Goal: Check status: Check status

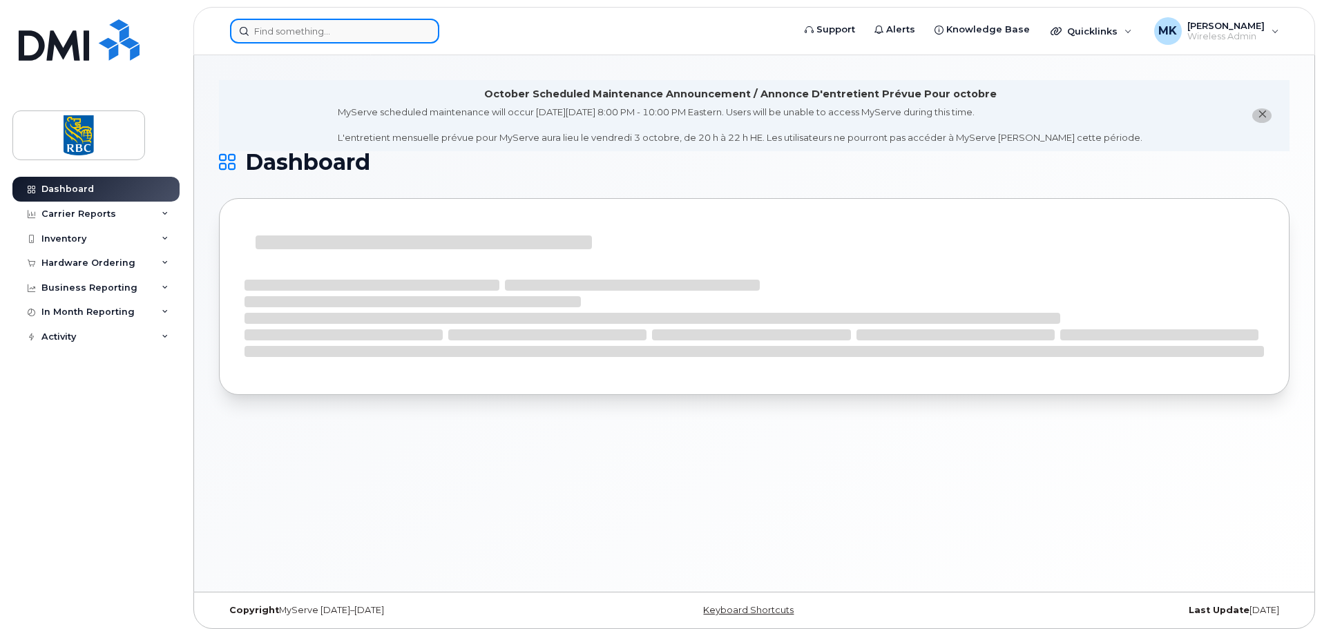
click at [334, 30] on input at bounding box center [334, 31] width 209 height 25
paste input "9495614"
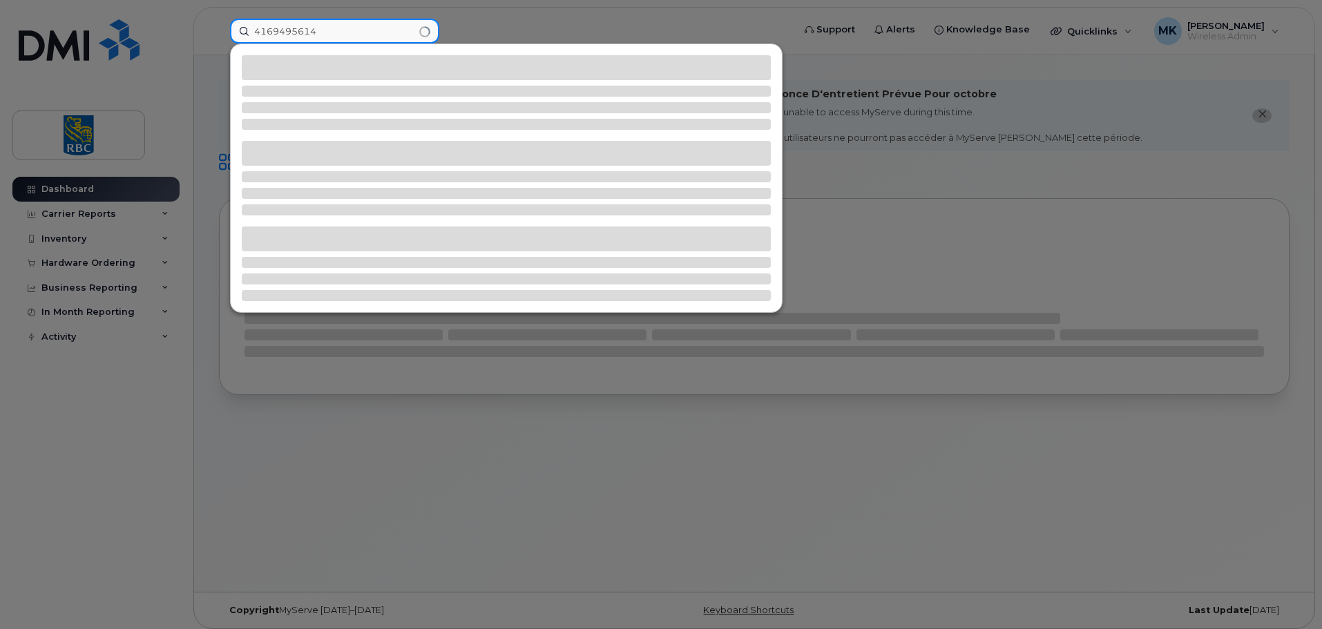
type input "4169495614"
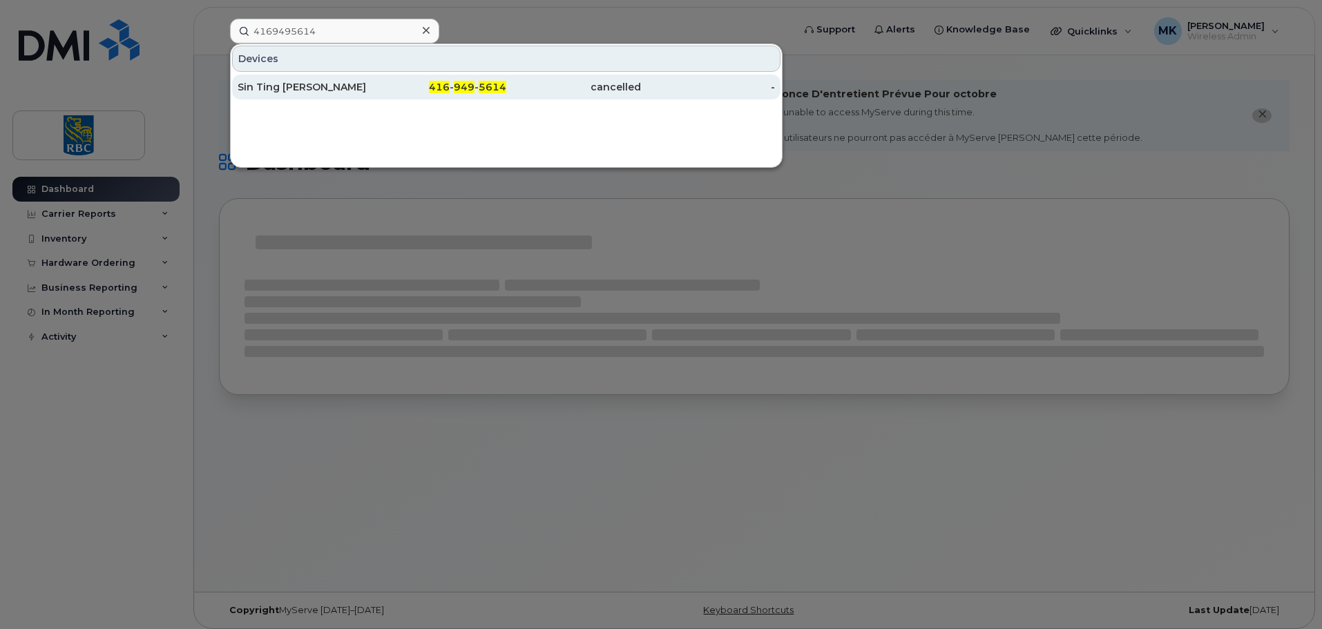
click at [314, 88] on div "Sin Ting Leona Lai" at bounding box center [305, 87] width 135 height 14
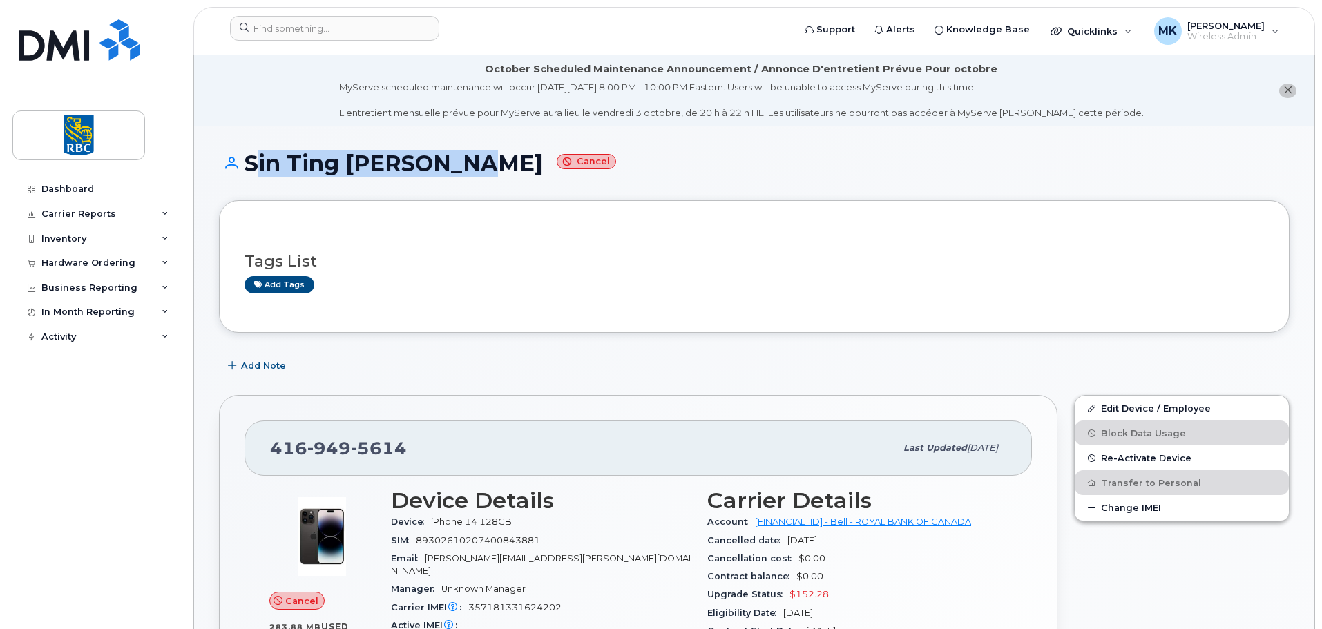
drag, startPoint x: 455, startPoint y: 167, endPoint x: 250, endPoint y: 167, distance: 205.2
click at [250, 167] on h1 "Sin Ting [PERSON_NAME]" at bounding box center [754, 163] width 1071 height 24
copy h1 "Sin Ting Leona Lai"
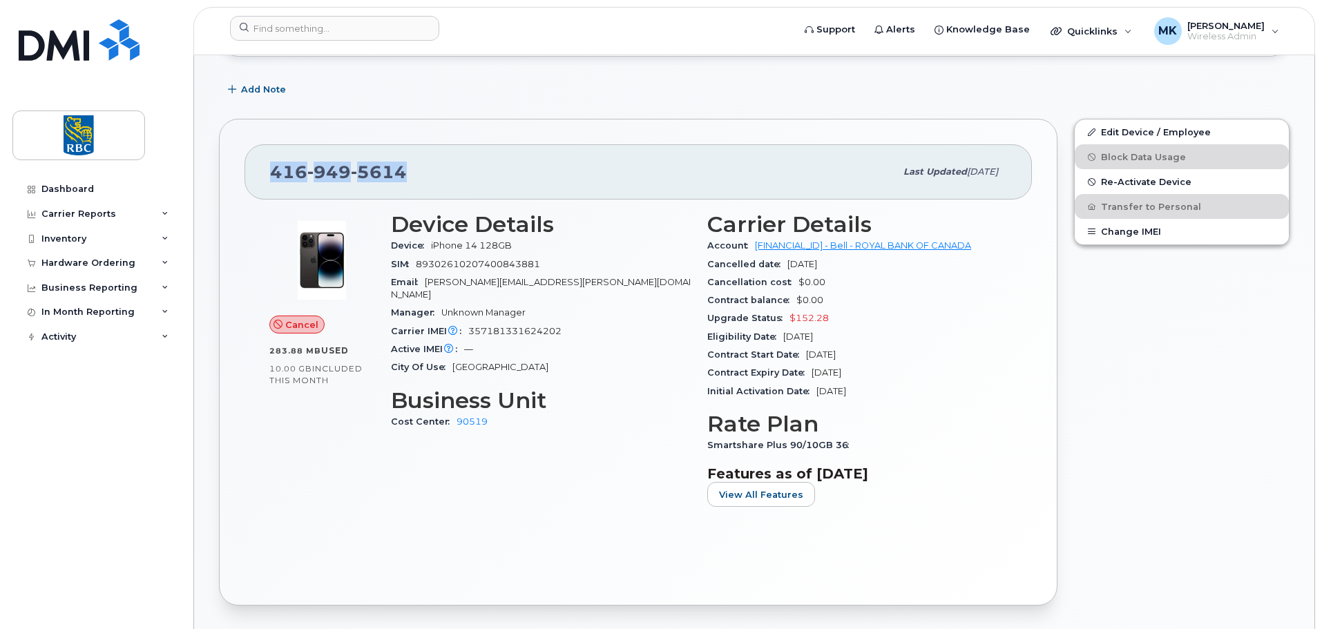
copy span "416 949 5614"
drag, startPoint x: 435, startPoint y: 177, endPoint x: 261, endPoint y: 178, distance: 173.4
click at [261, 178] on div "416 949 5614 Last updated Sep 29, 2025" at bounding box center [639, 171] width 788 height 55
click at [482, 84] on div "Add Note" at bounding box center [754, 89] width 1071 height 25
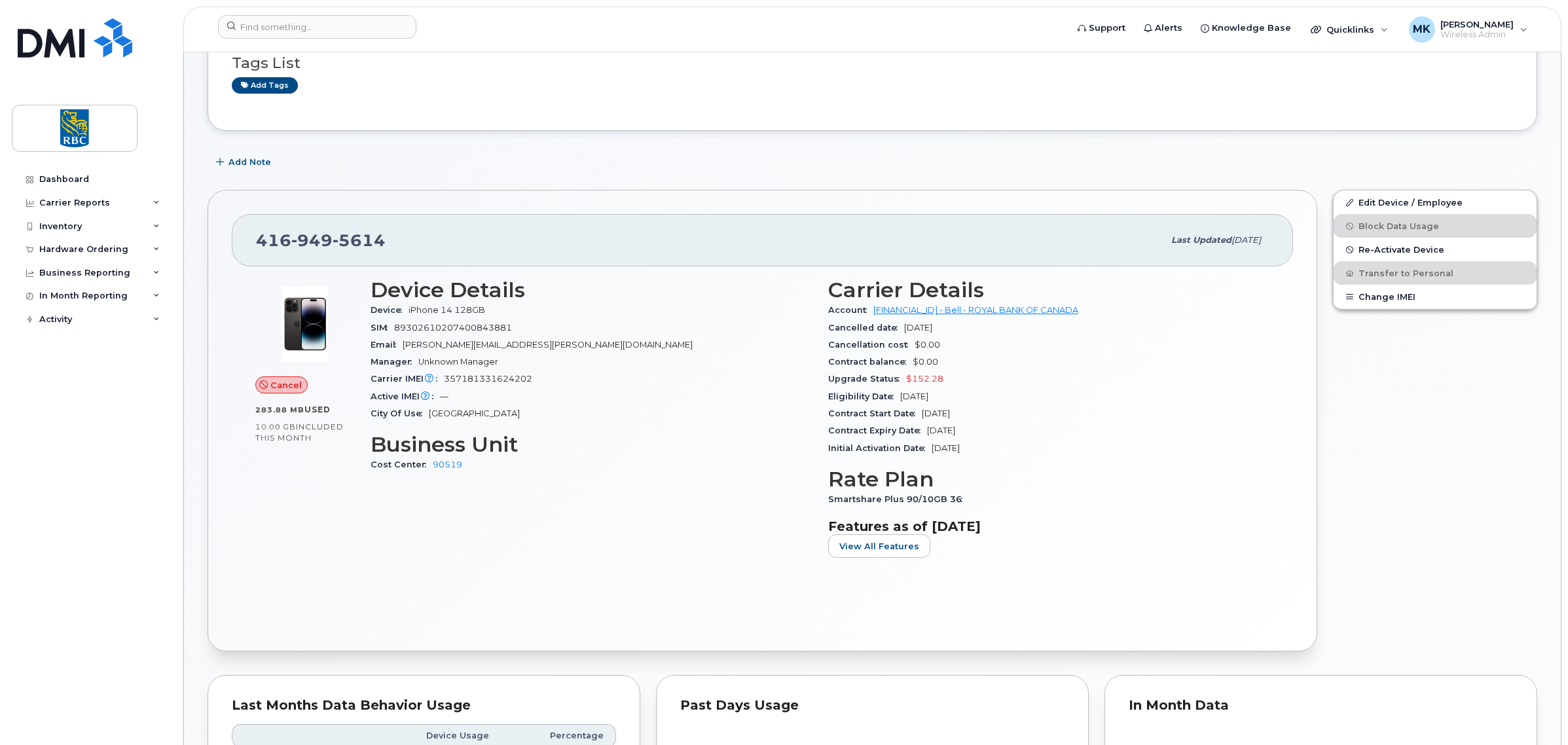
scroll to position [75, 0]
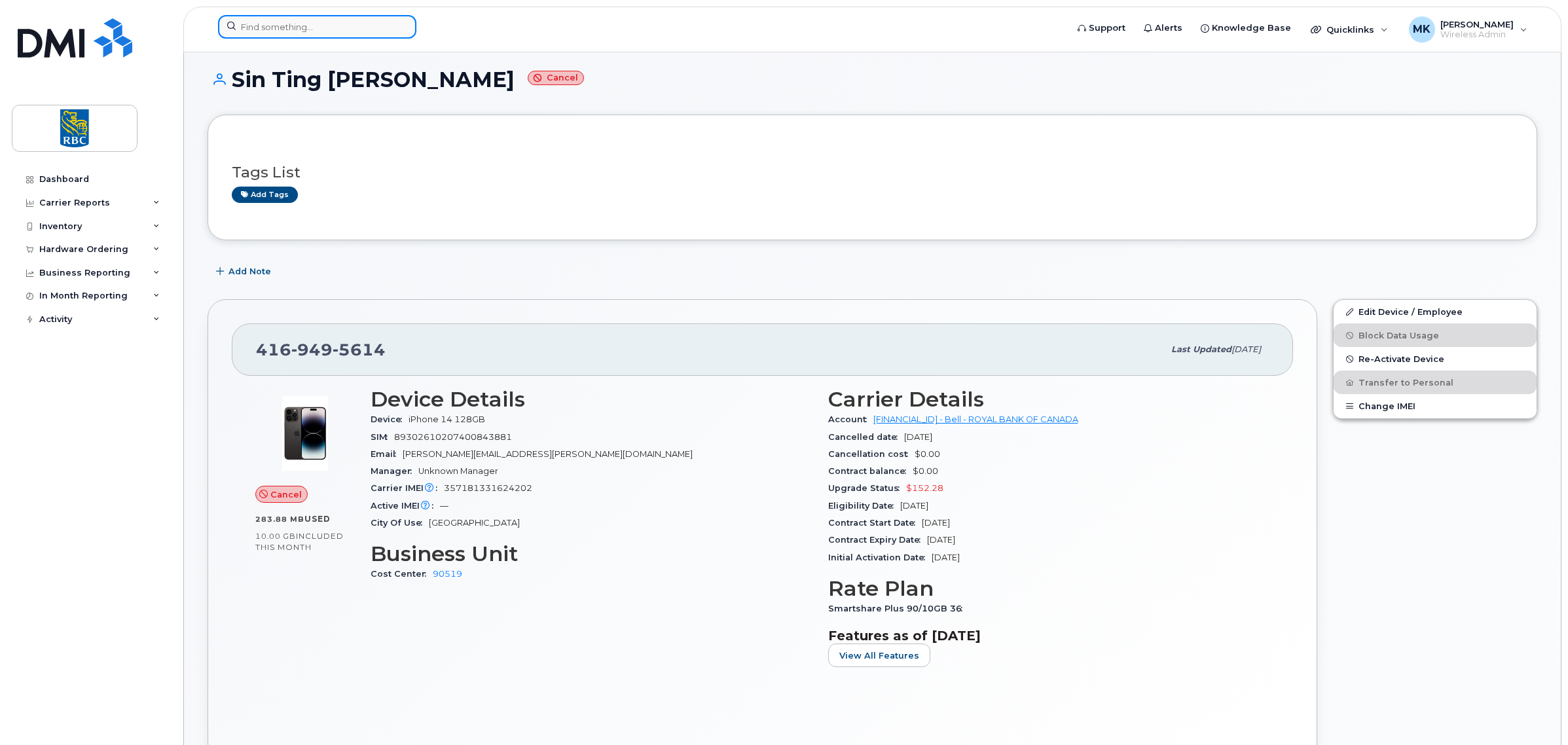
click at [332, 22] on input at bounding box center [316, 27] width 198 height 24
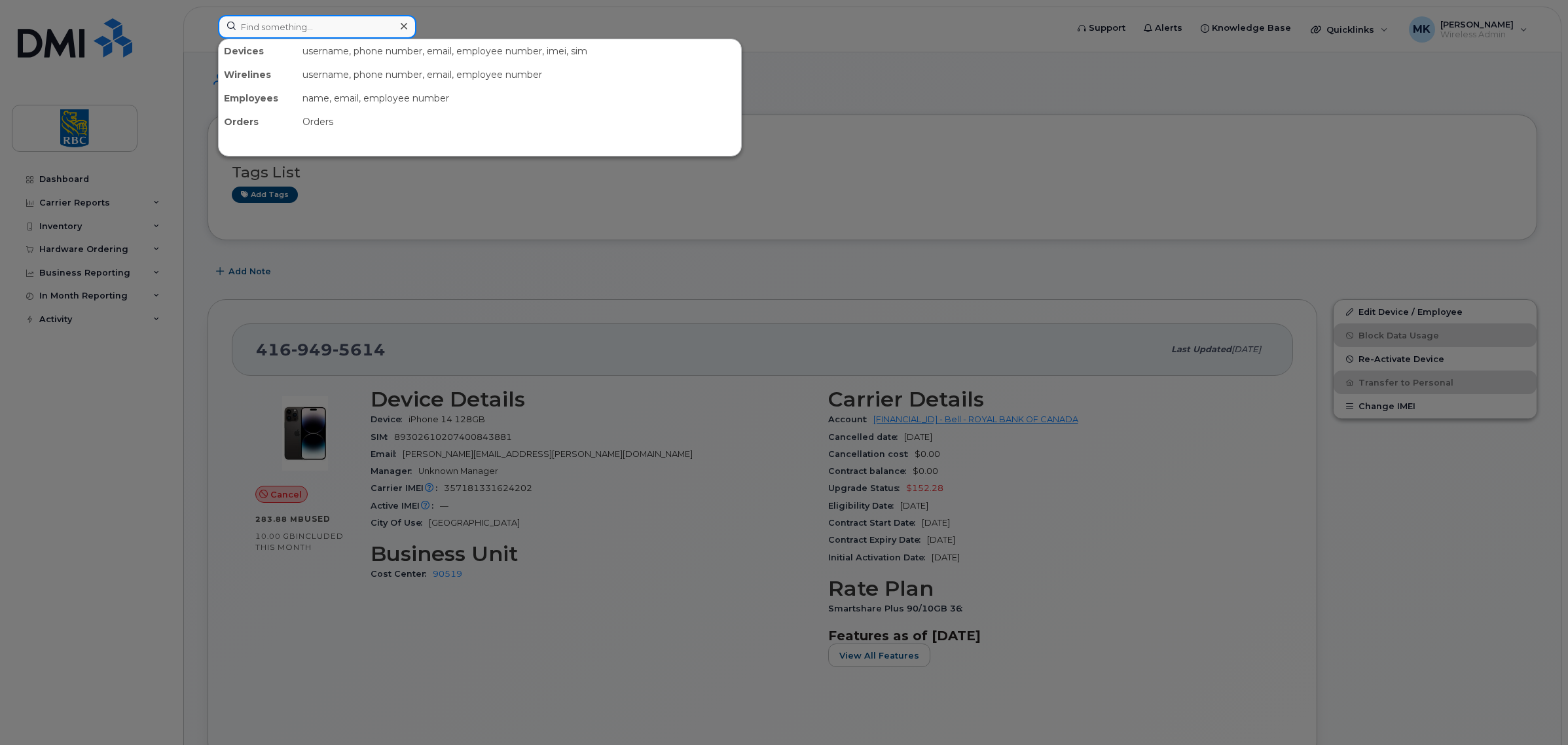
paste input "3062511656"
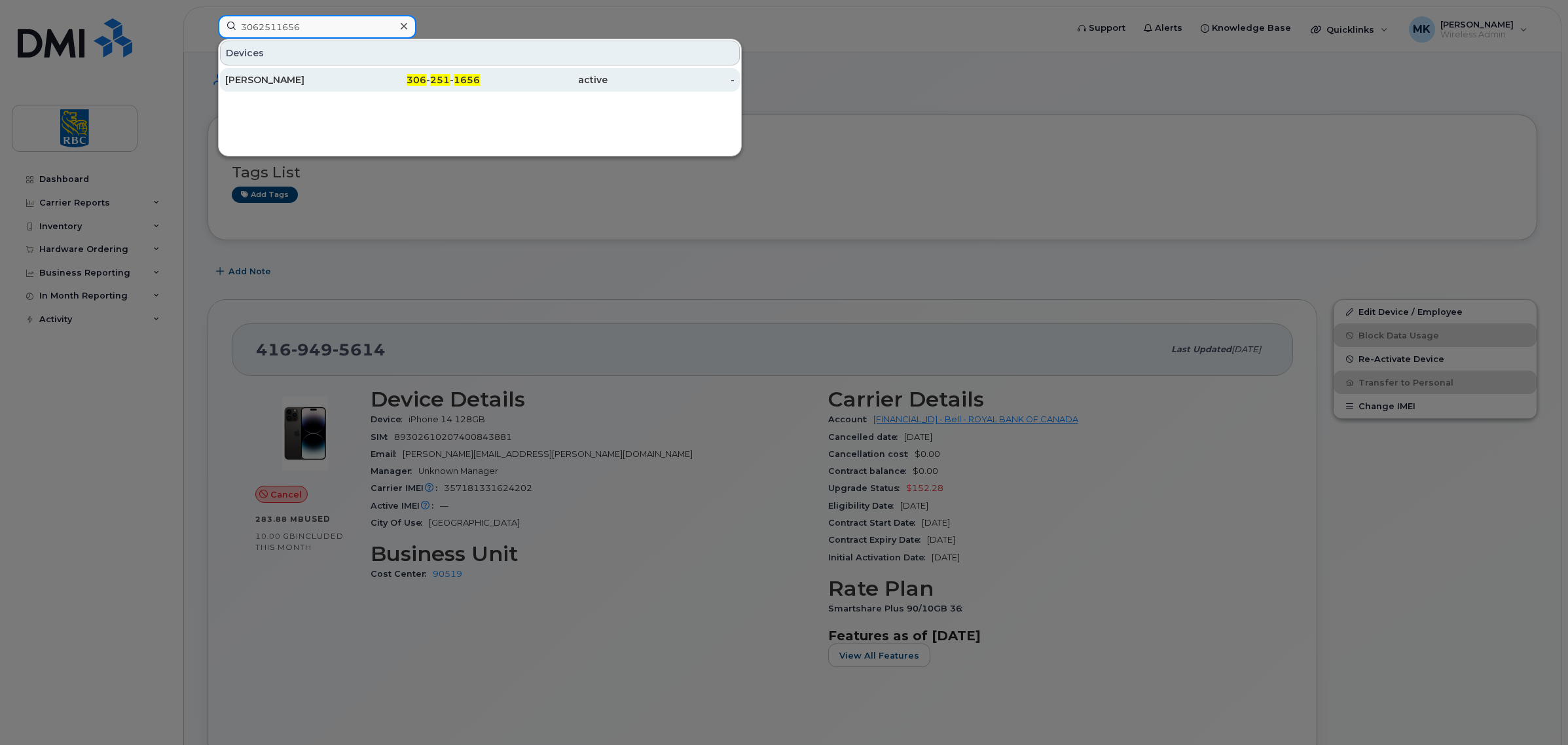
type input "3062511656"
drag, startPoint x: 316, startPoint y: 75, endPoint x: 404, endPoint y: 90, distance: 89.3
click at [316, 75] on div "[PERSON_NAME]" at bounding box center [289, 80] width 128 height 13
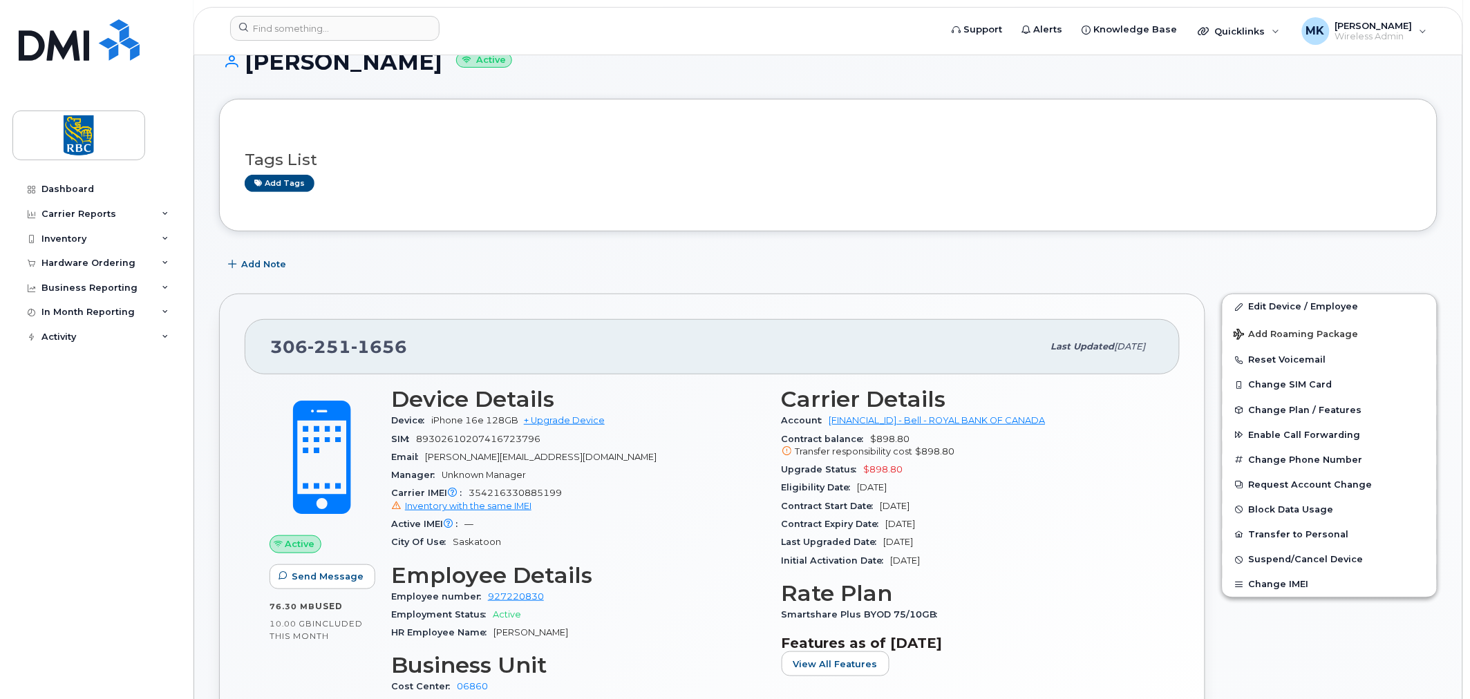
scroll to position [205, 0]
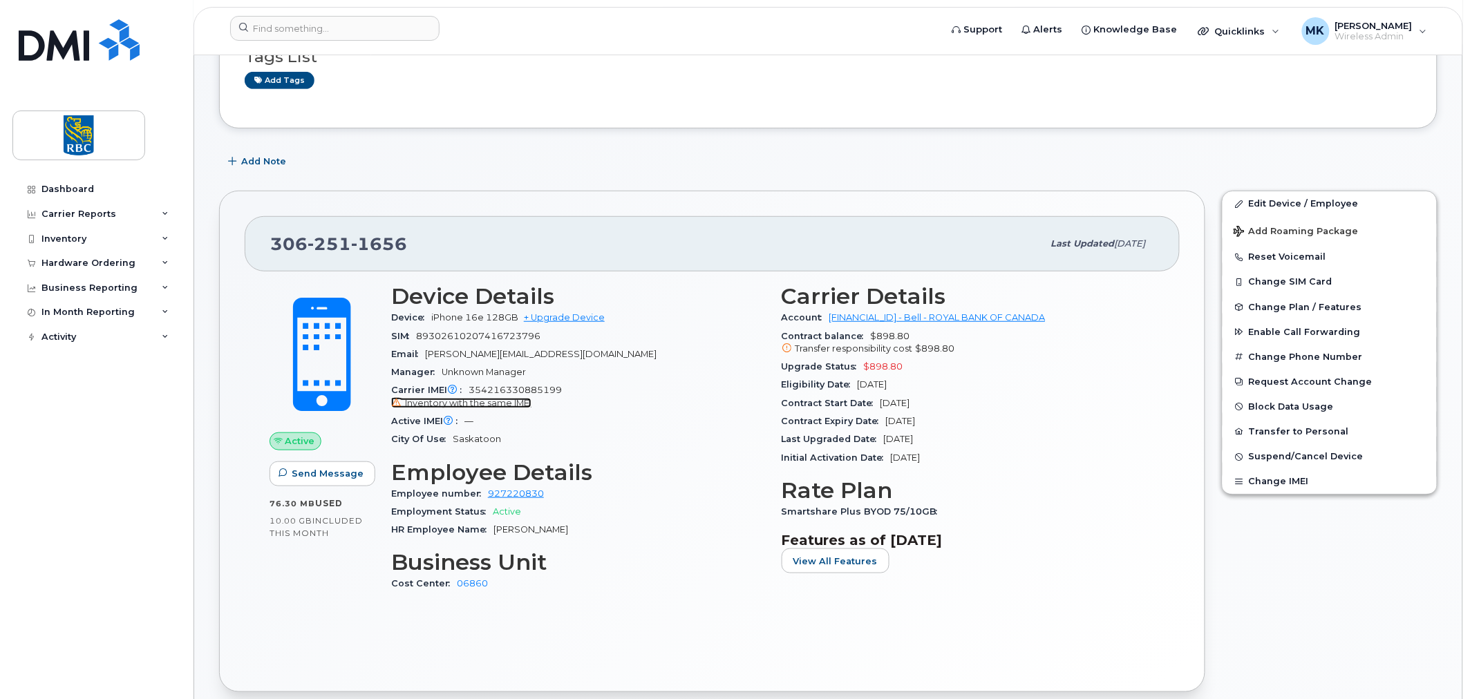
click at [489, 398] on span "Inventory with the same IMEI" at bounding box center [468, 403] width 126 height 10
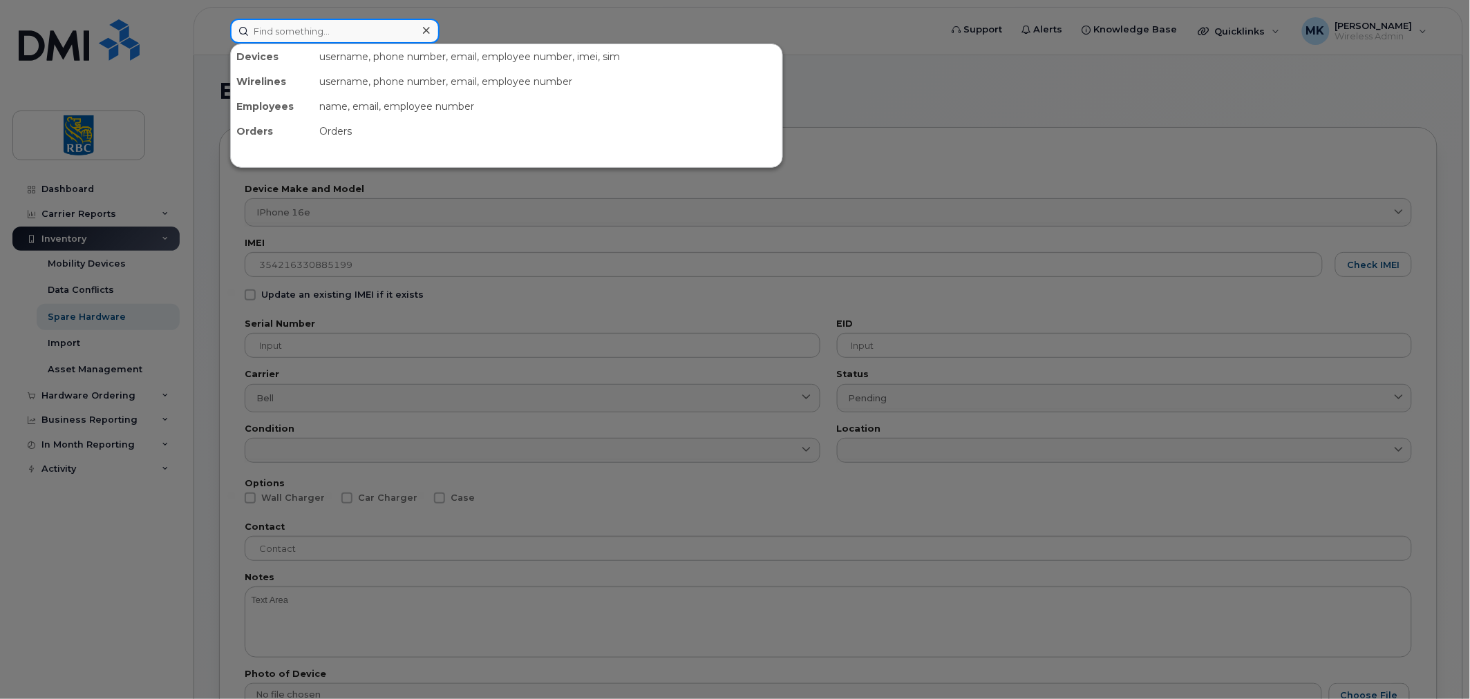
click at [332, 32] on input at bounding box center [334, 31] width 209 height 25
paste input "3062511656"
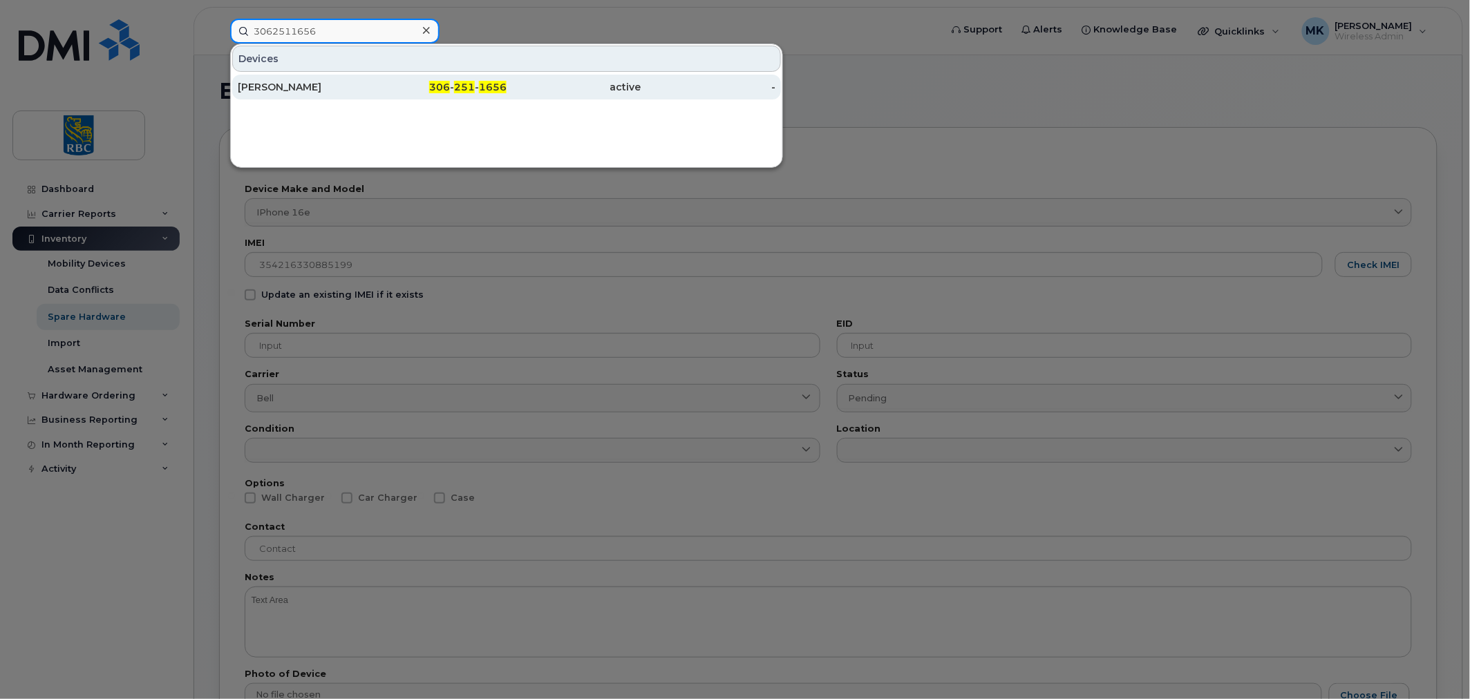
type input "3062511656"
click at [369, 84] on div "[PERSON_NAME]" at bounding box center [305, 87] width 135 height 14
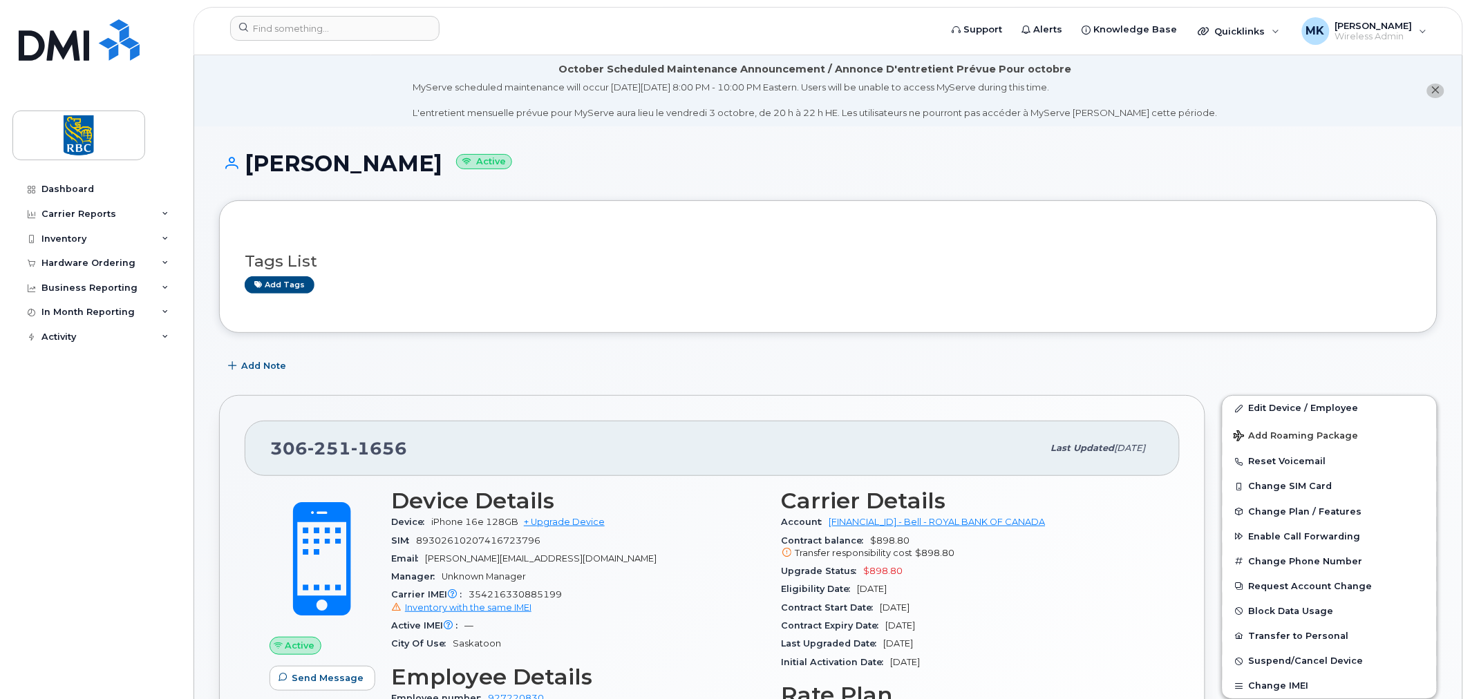
scroll to position [102, 0]
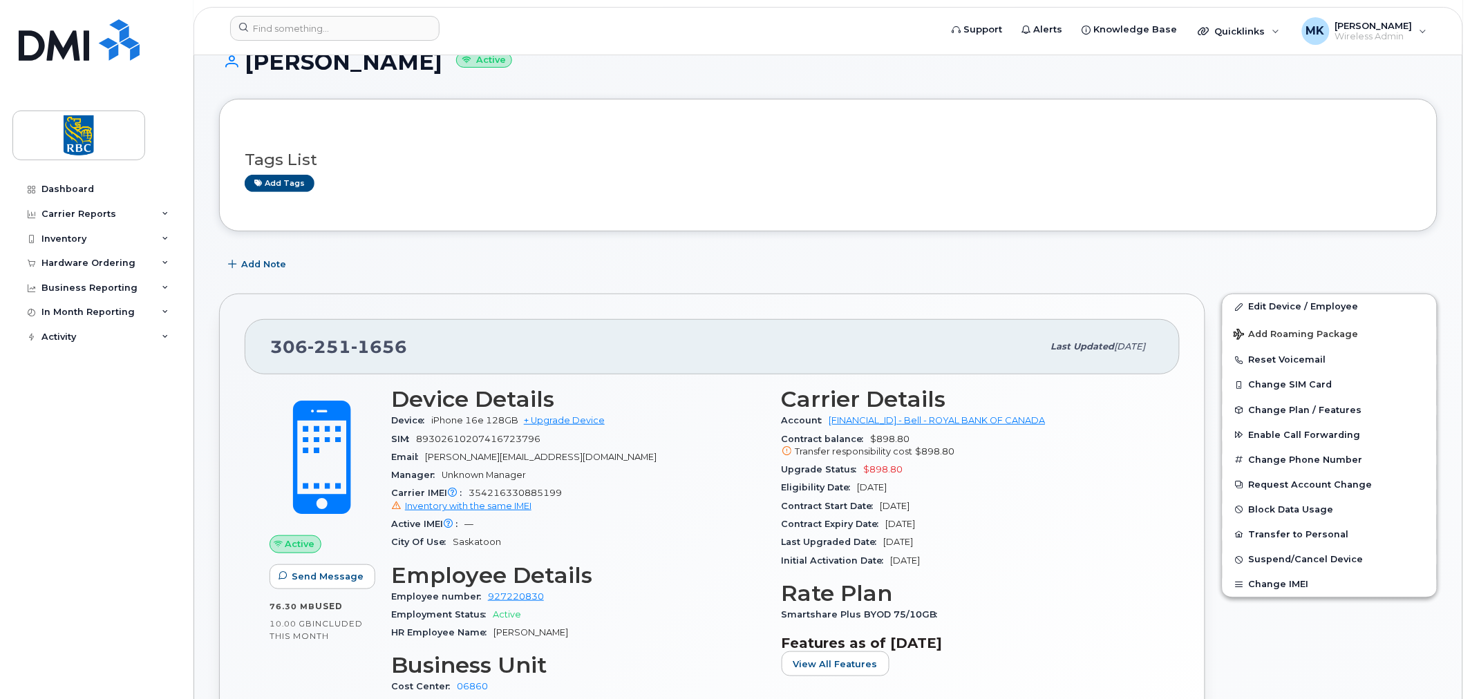
click at [544, 493] on span "354216330885199 Inventory with the same IMEI" at bounding box center [578, 500] width 374 height 25
copy span "354216330885199"
click at [350, 22] on input at bounding box center [334, 28] width 209 height 25
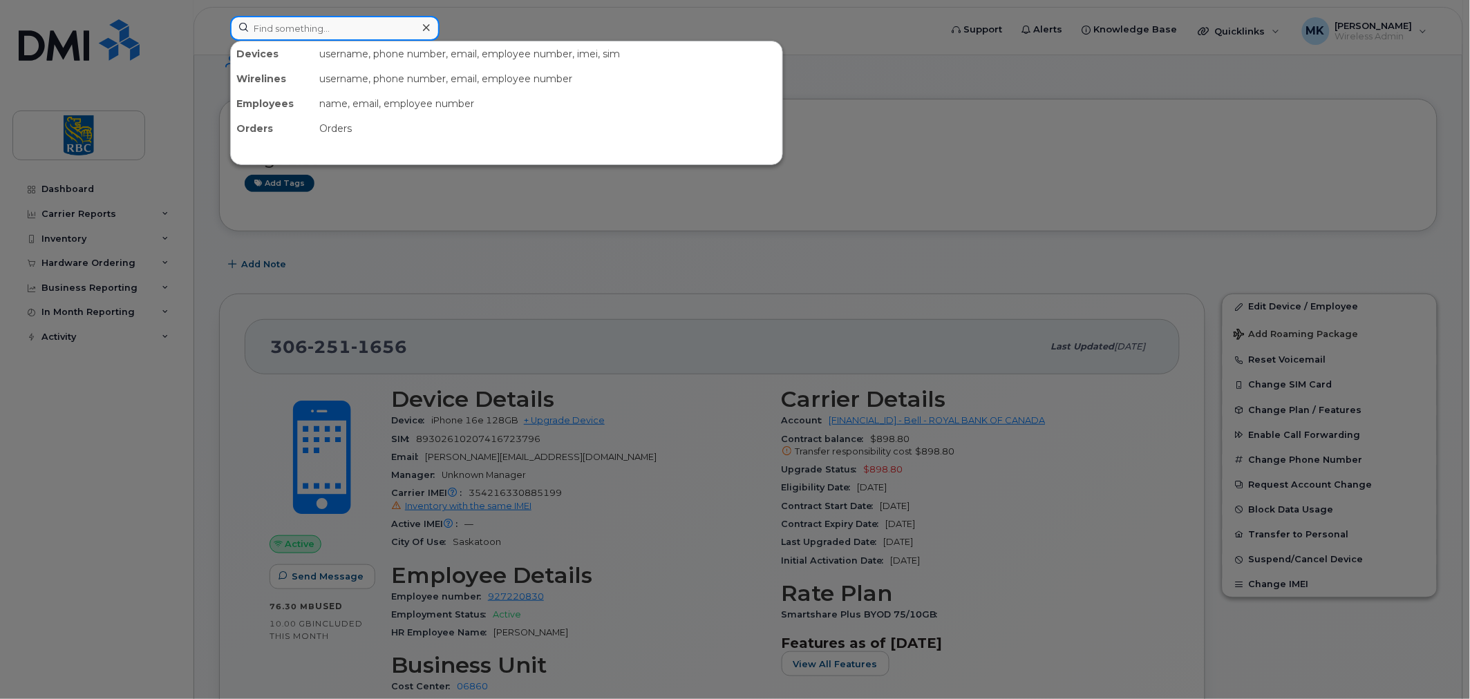
paste input "354216330885199"
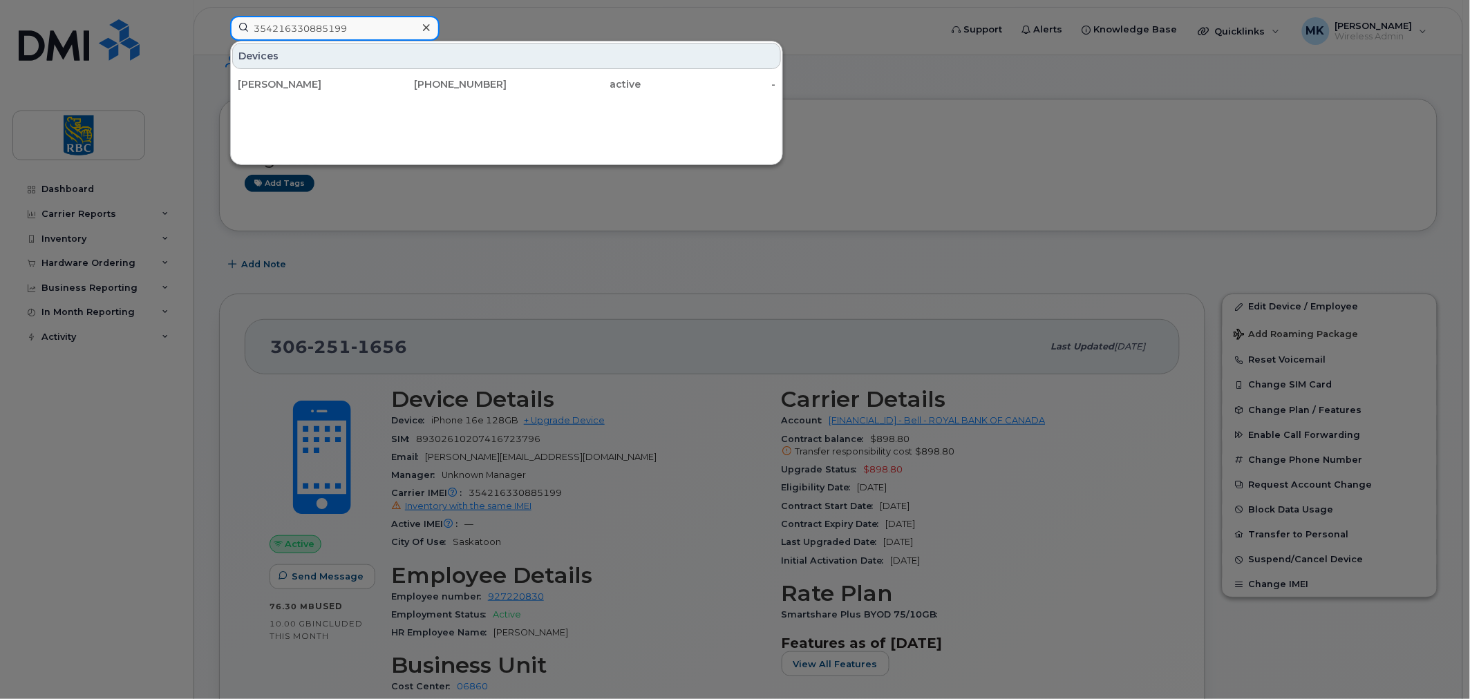
type input "354216330885199"
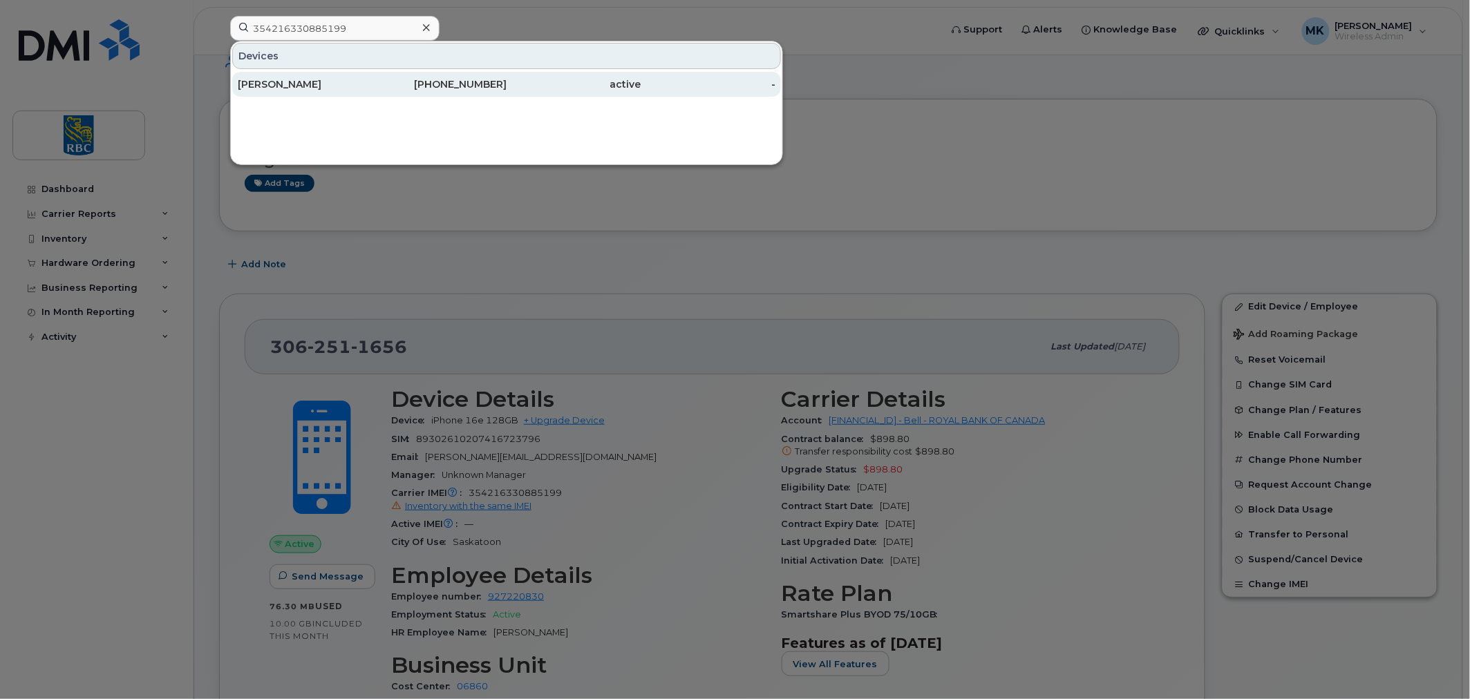
click at [343, 79] on div "[PERSON_NAME]" at bounding box center [305, 84] width 135 height 14
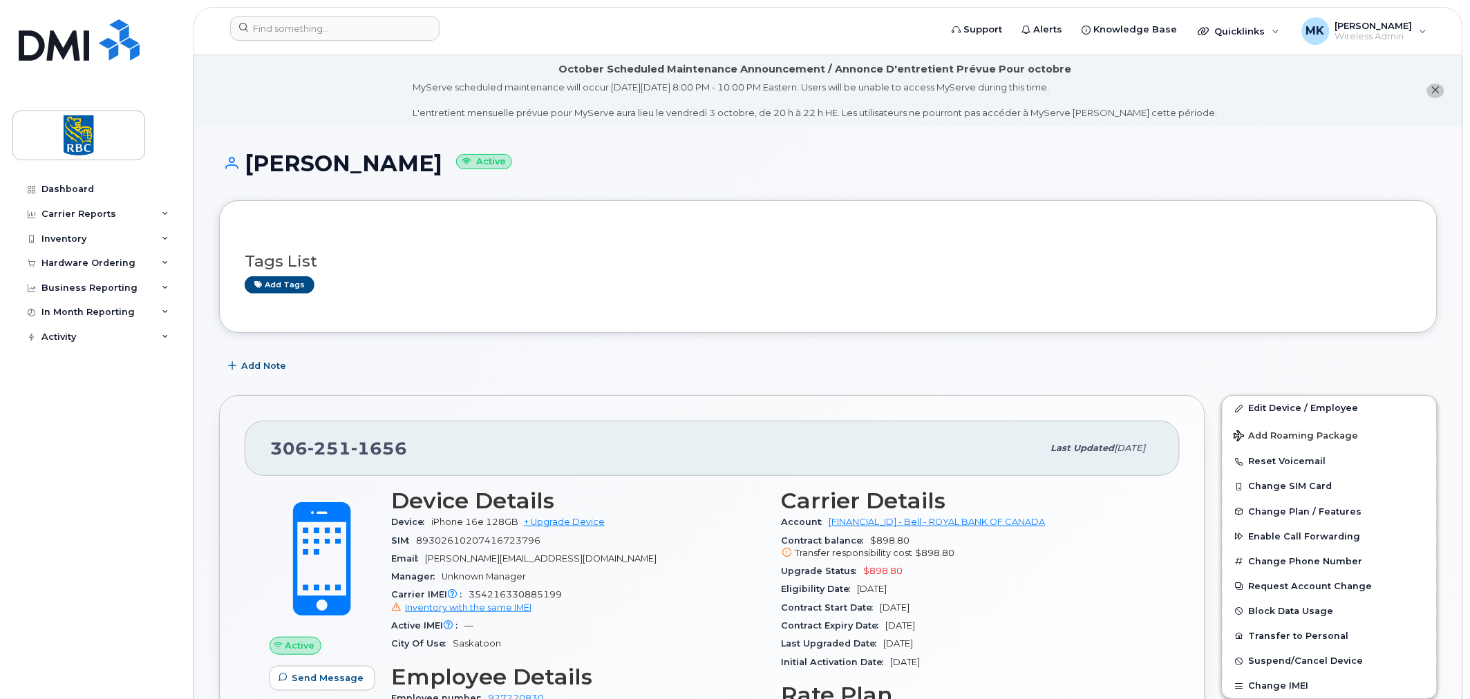
scroll to position [102, 0]
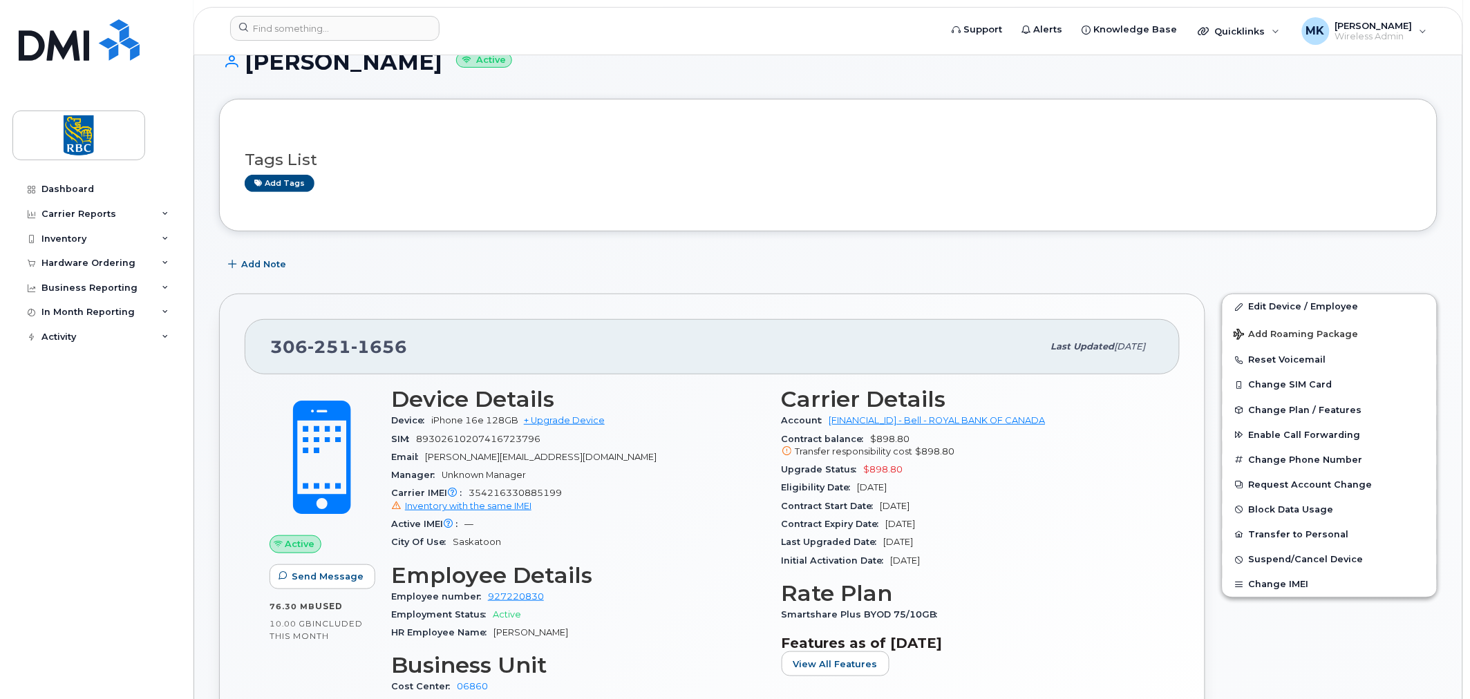
click at [283, 344] on span "306 251 1656" at bounding box center [338, 346] width 137 height 21
click at [283, 343] on span "306 251 1656" at bounding box center [338, 346] width 137 height 21
copy span "306 251 1656"
click at [350, 30] on input at bounding box center [334, 28] width 209 height 25
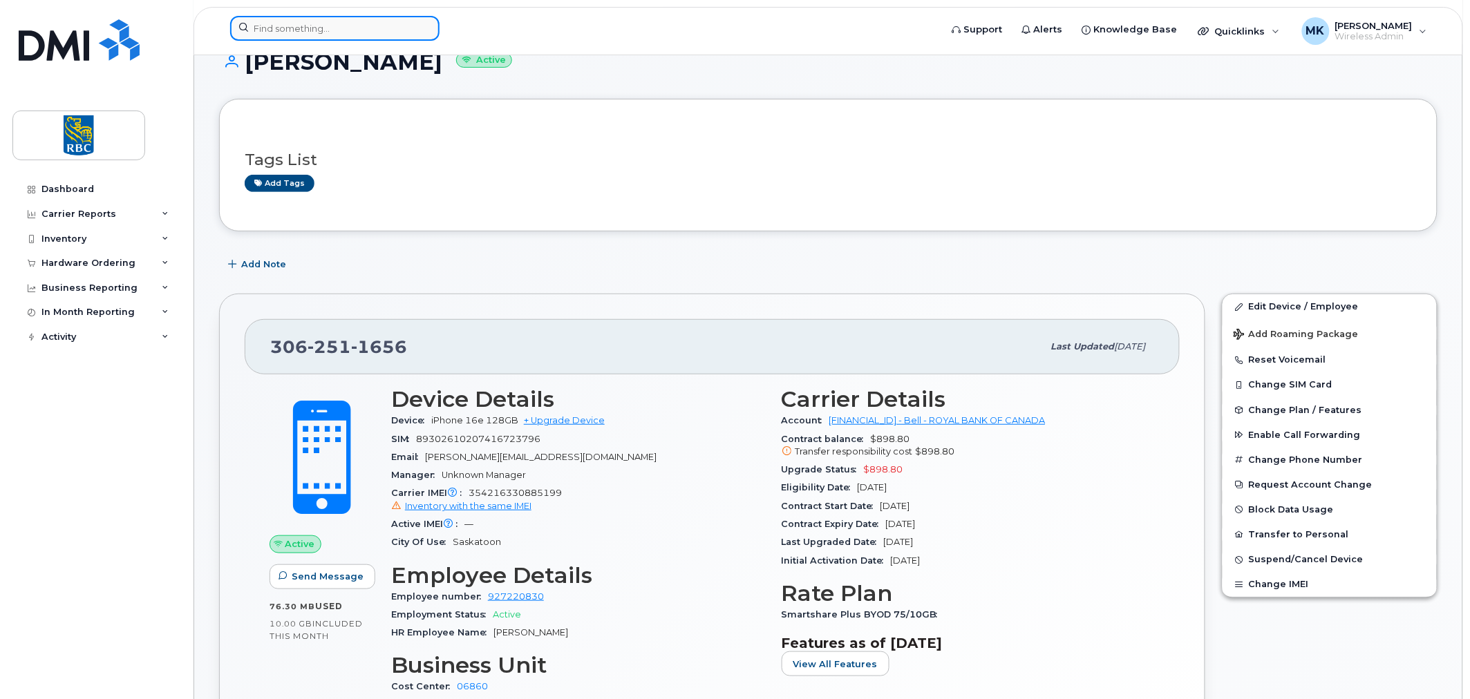
paste input "3062511656"
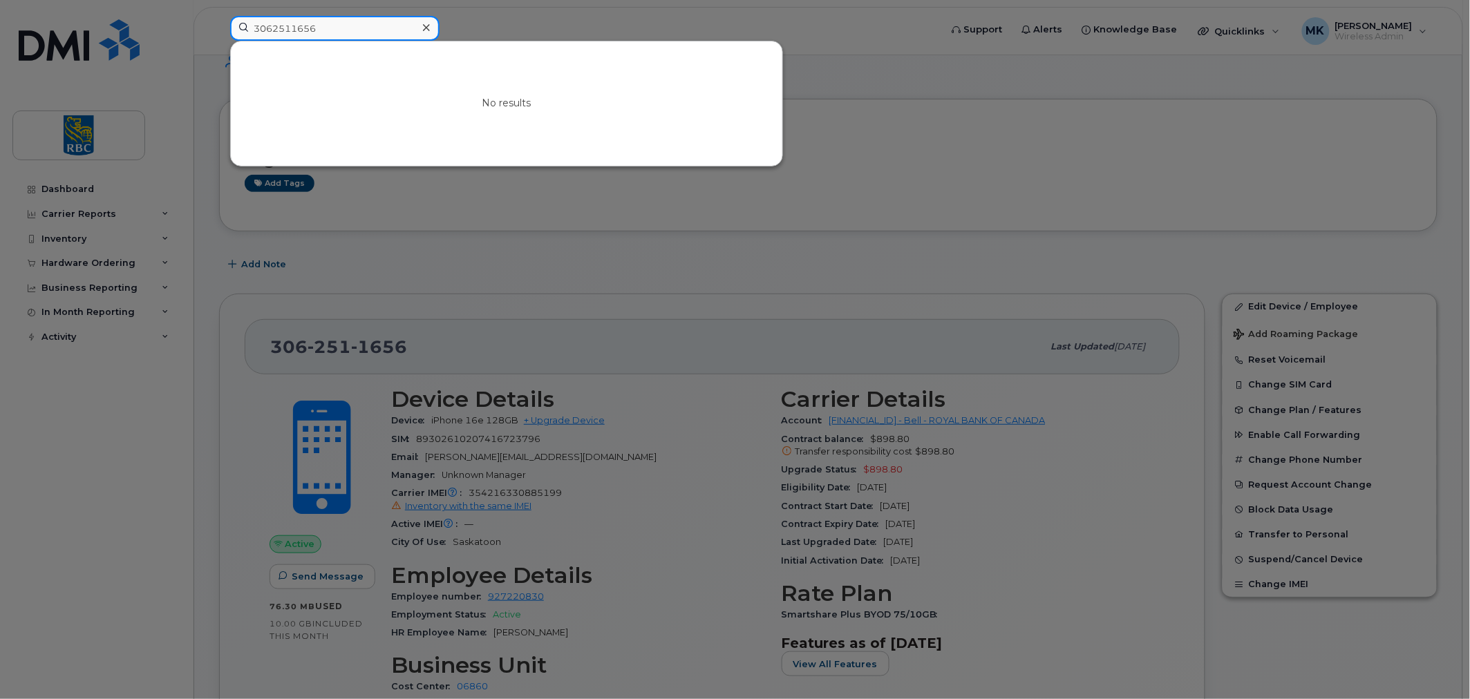
type input "3062511656"
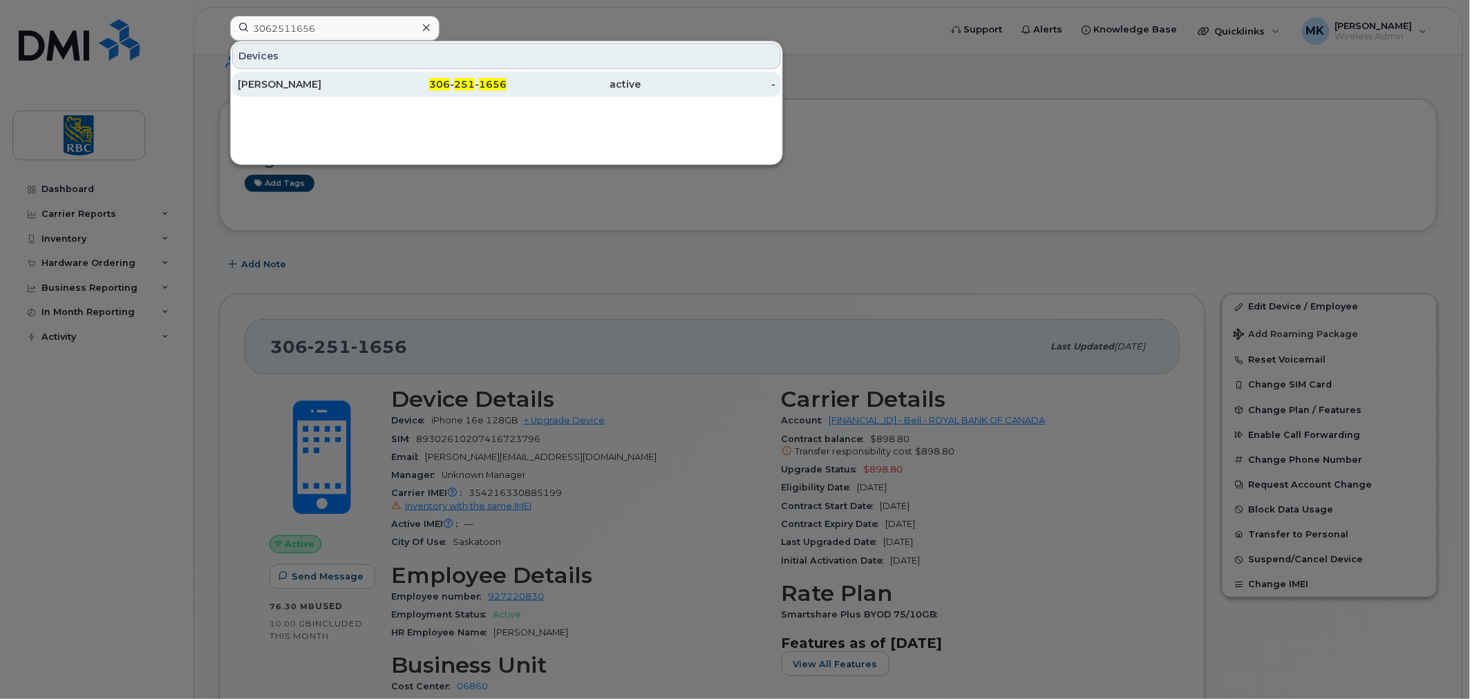
click at [456, 91] on div "306 - 251 - 1656" at bounding box center [439, 84] width 135 height 14
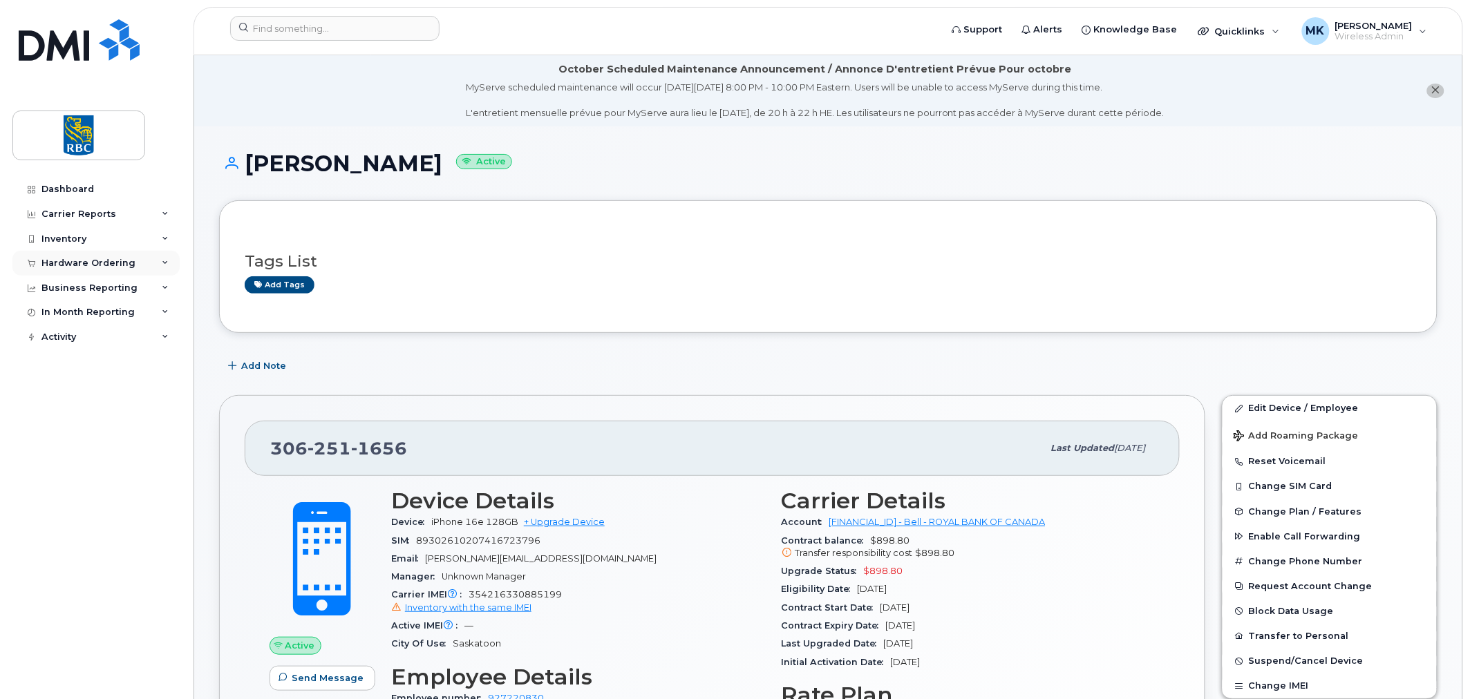
click at [120, 260] on div "Hardware Ordering" at bounding box center [88, 263] width 94 height 11
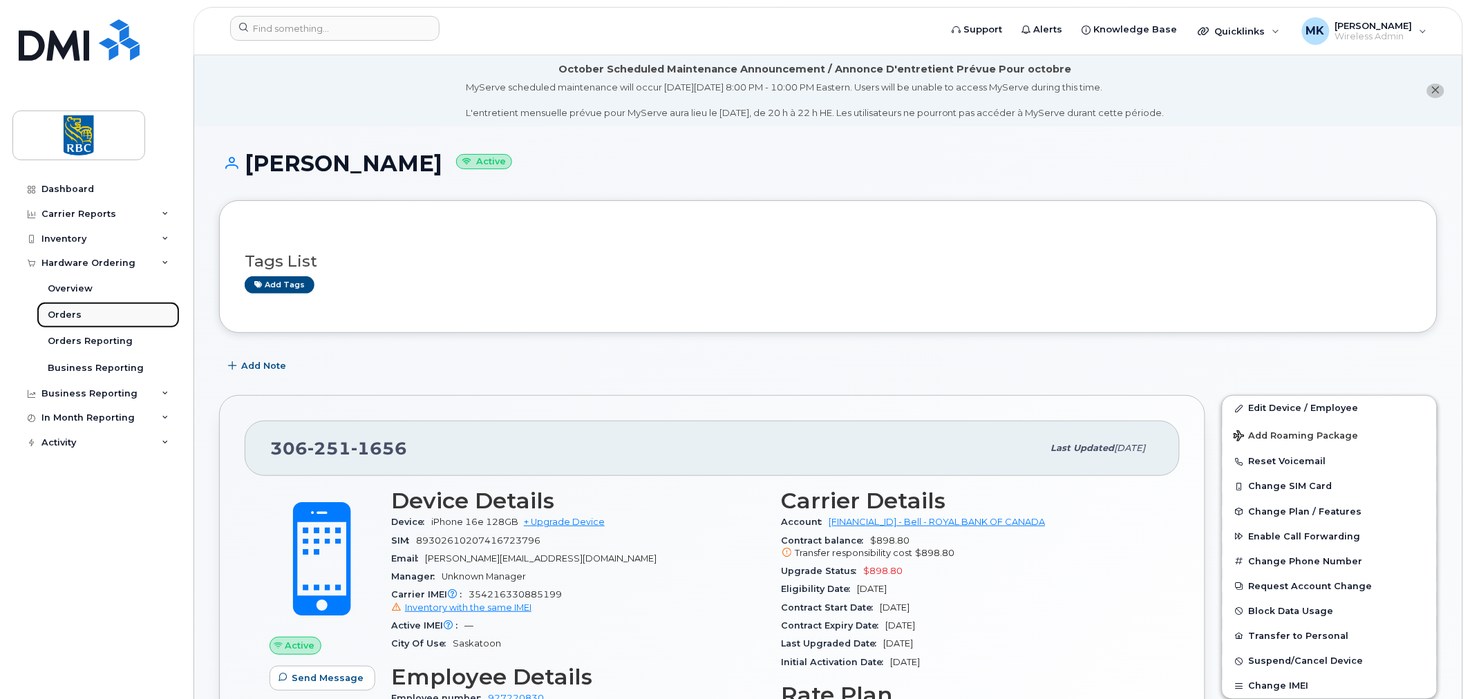
click at [65, 318] on div "Orders" at bounding box center [65, 315] width 34 height 12
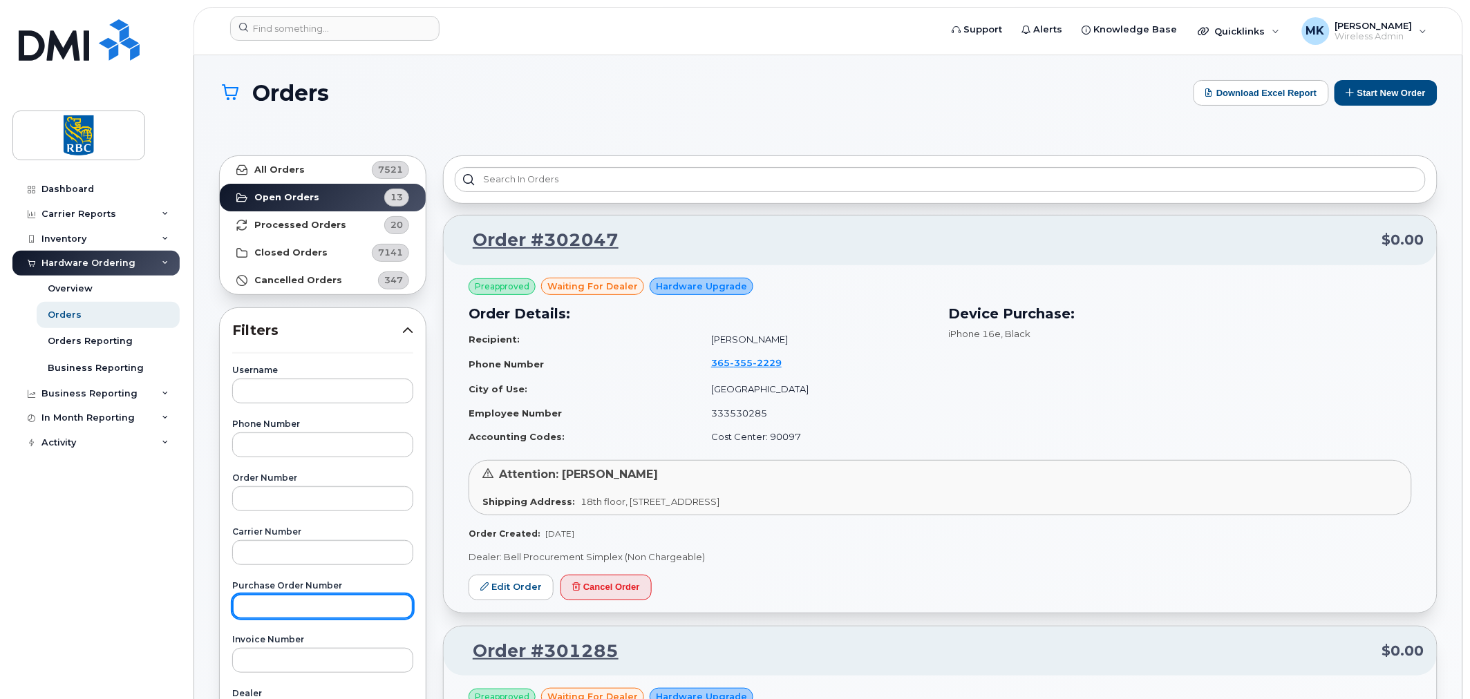
click at [305, 614] on input "text" at bounding box center [322, 606] width 181 height 25
paste input "6500220127"
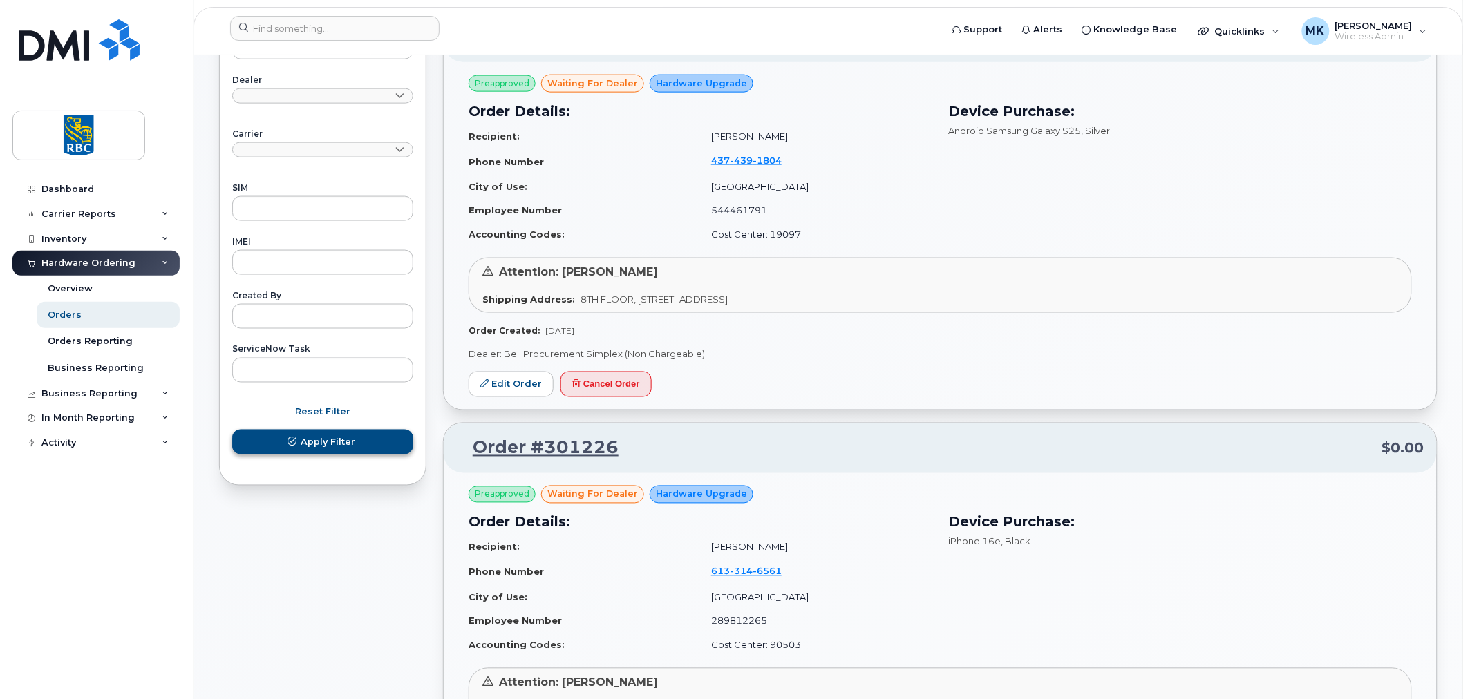
type input "6500220127"
click at [320, 433] on button "Apply Filter" at bounding box center [322, 442] width 181 height 25
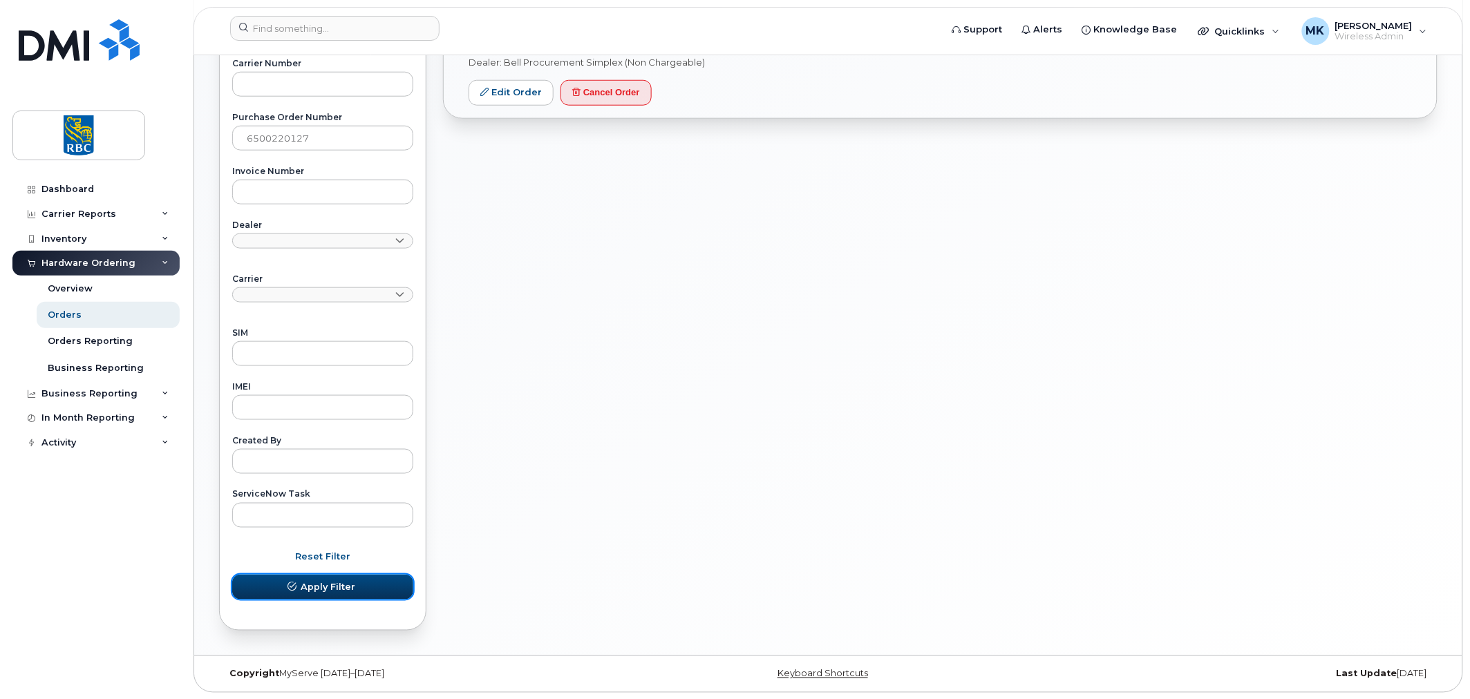
scroll to position [59, 0]
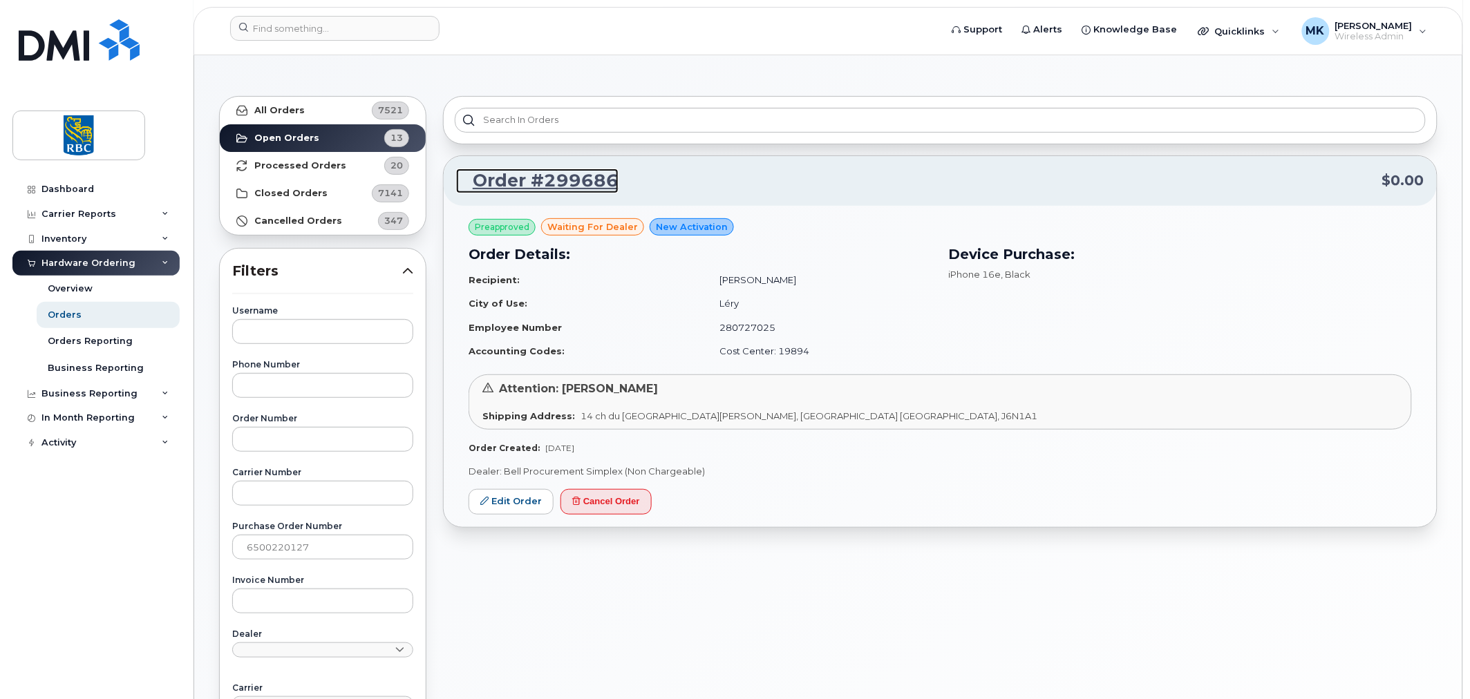
click at [563, 176] on link "Order #299686" at bounding box center [537, 181] width 162 height 25
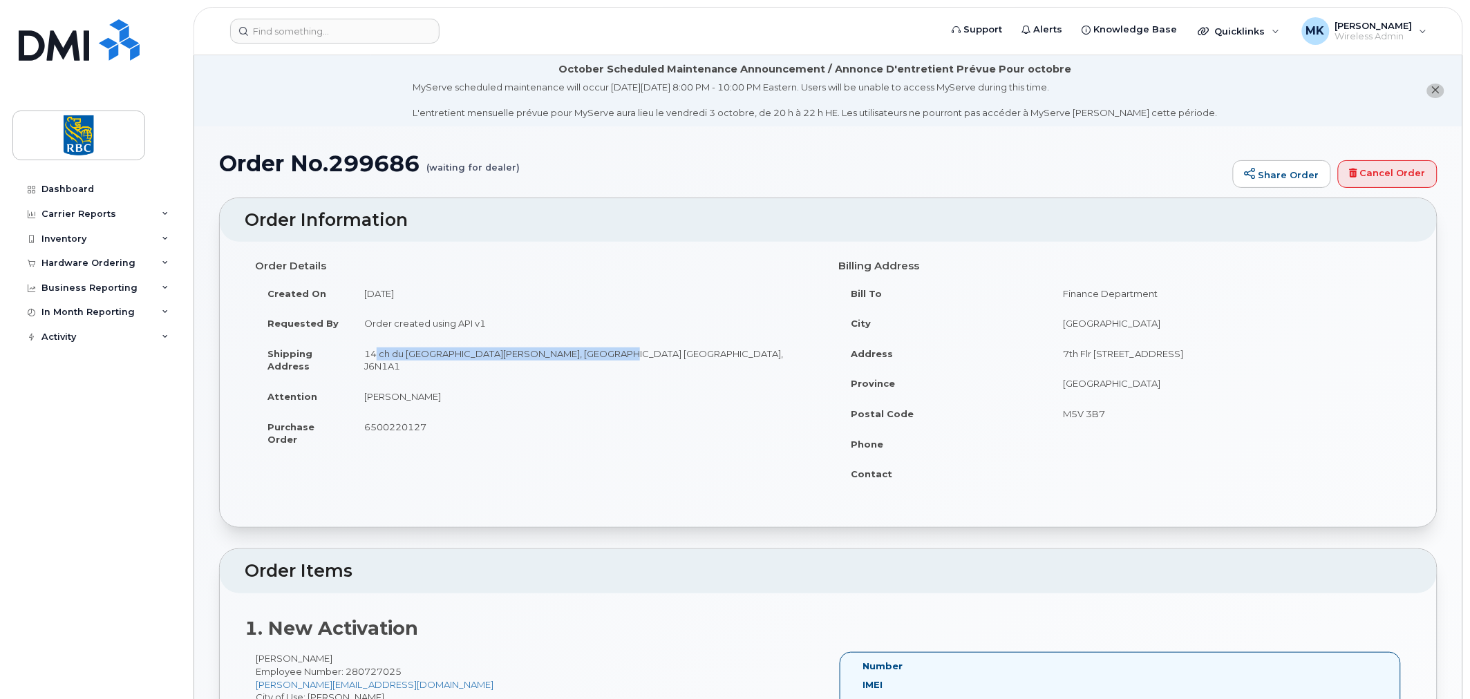
drag, startPoint x: 363, startPoint y: 354, endPoint x: 593, endPoint y: 353, distance: 229.4
click at [593, 353] on td "14 ch du [GEOGRAPHIC_DATA][PERSON_NAME], [GEOGRAPHIC_DATA] [GEOGRAPHIC_DATA], J…" at bounding box center [585, 360] width 466 height 43
copy td "14 ch du [GEOGRAPHIC_DATA][PERSON_NAME], [GEOGRAPHIC_DATA] [GEOGRAPHIC_DATA], J…"
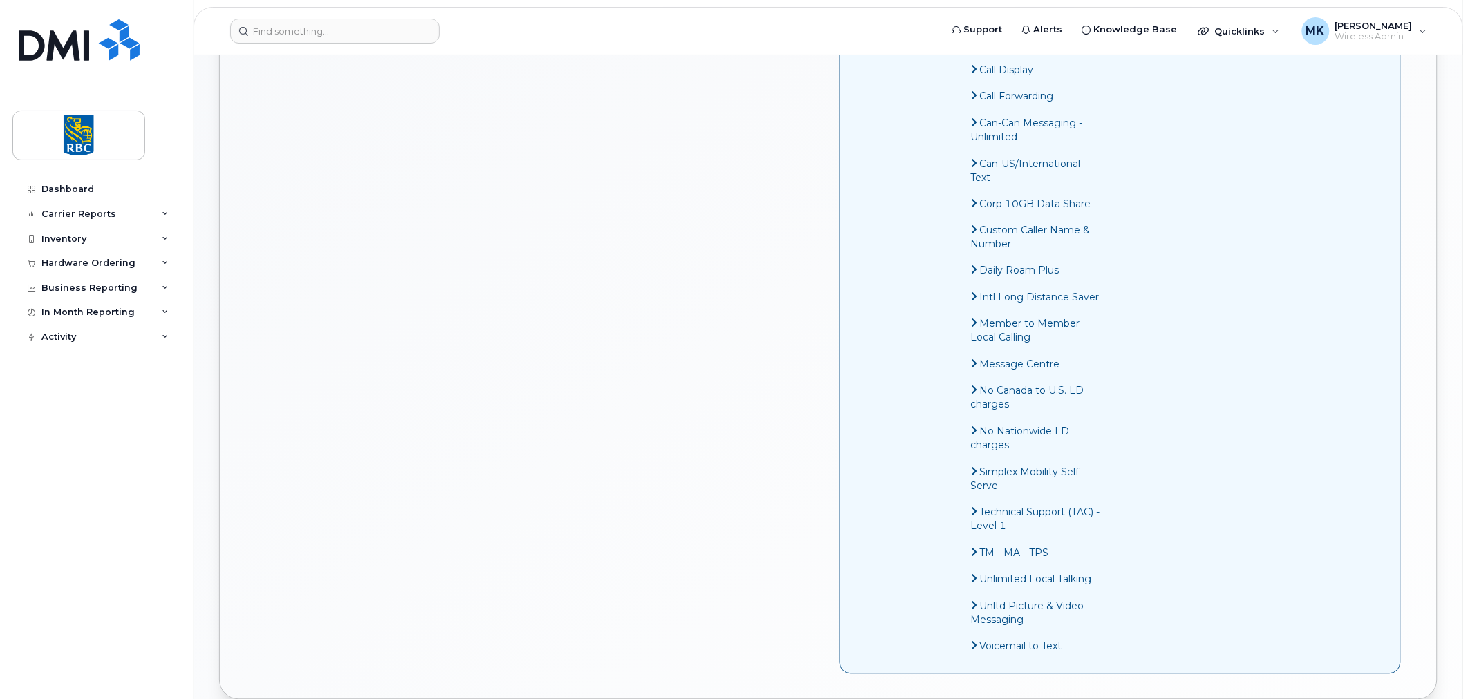
scroll to position [1200, 0]
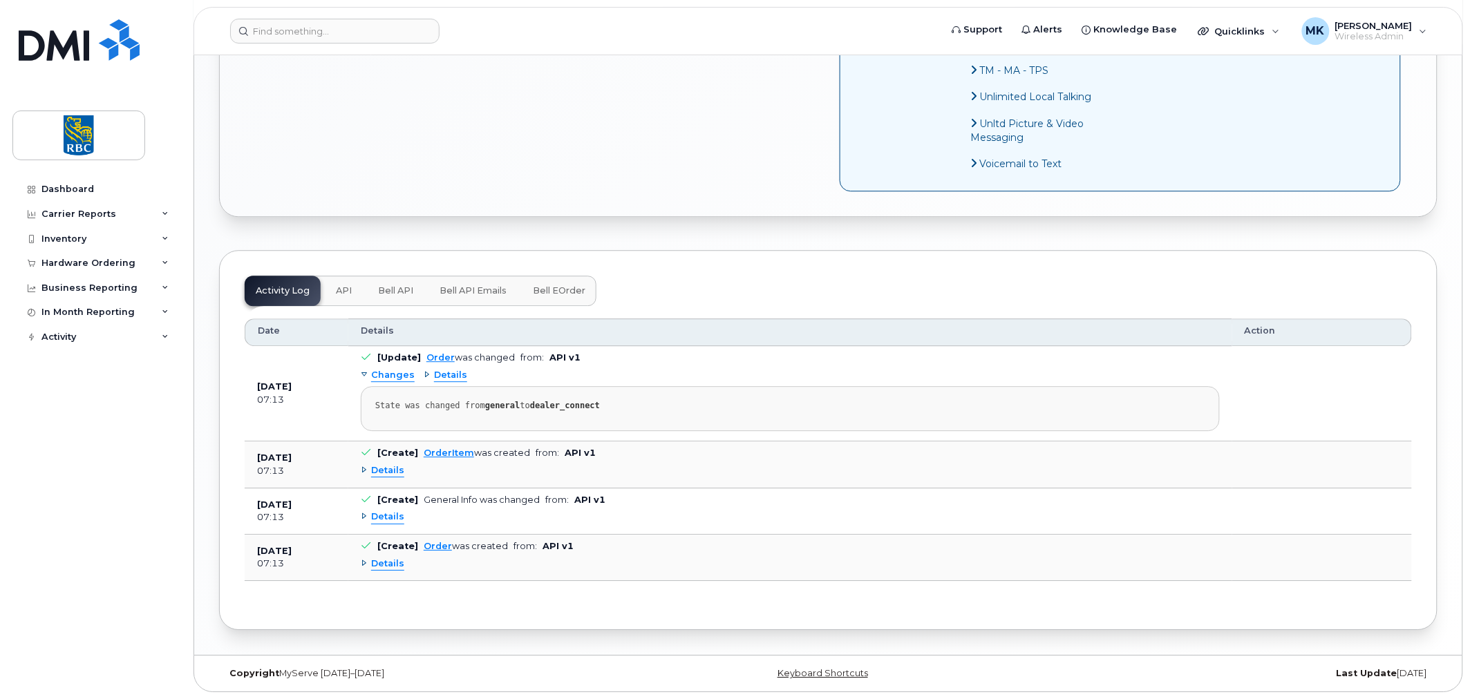
drag, startPoint x: 348, startPoint y: 290, endPoint x: 390, endPoint y: 287, distance: 42.2
click at [348, 291] on span "API" at bounding box center [344, 290] width 16 height 11
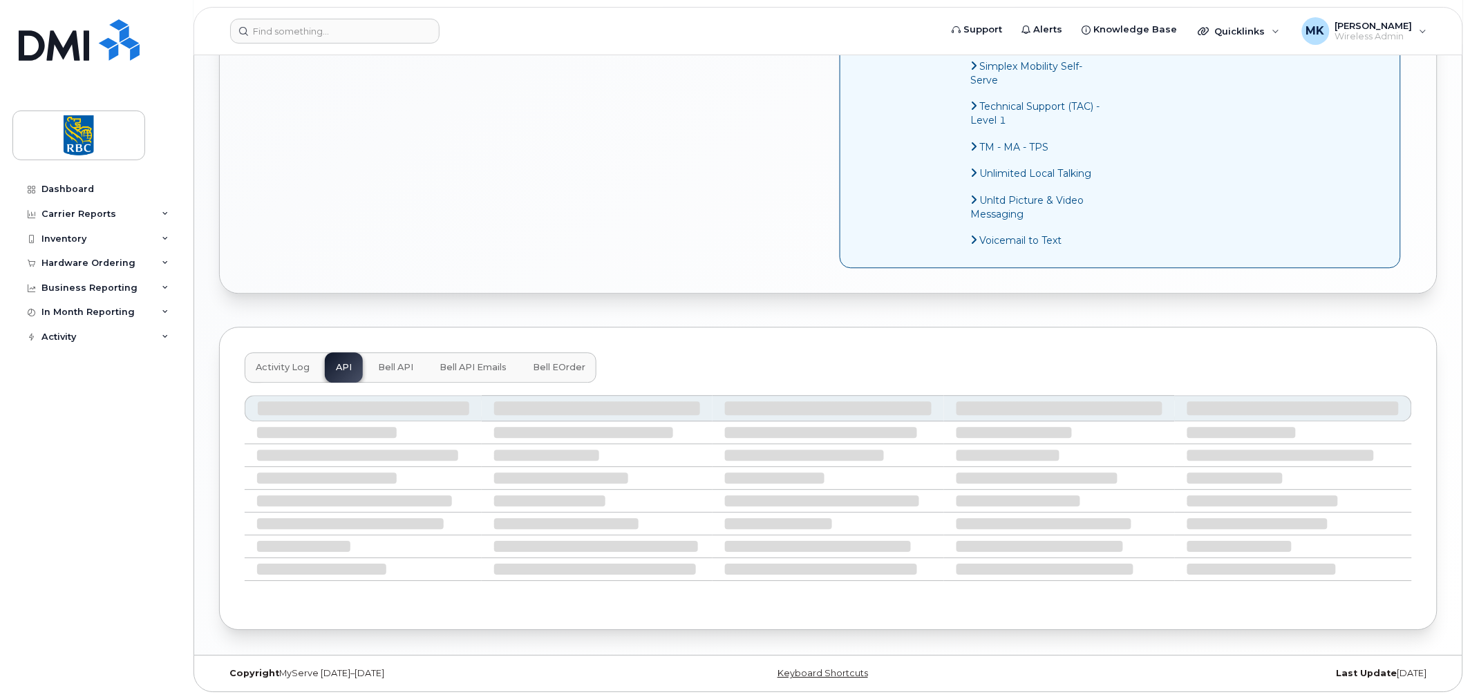
click at [537, 354] on button "Bell eOrder" at bounding box center [559, 367] width 75 height 30
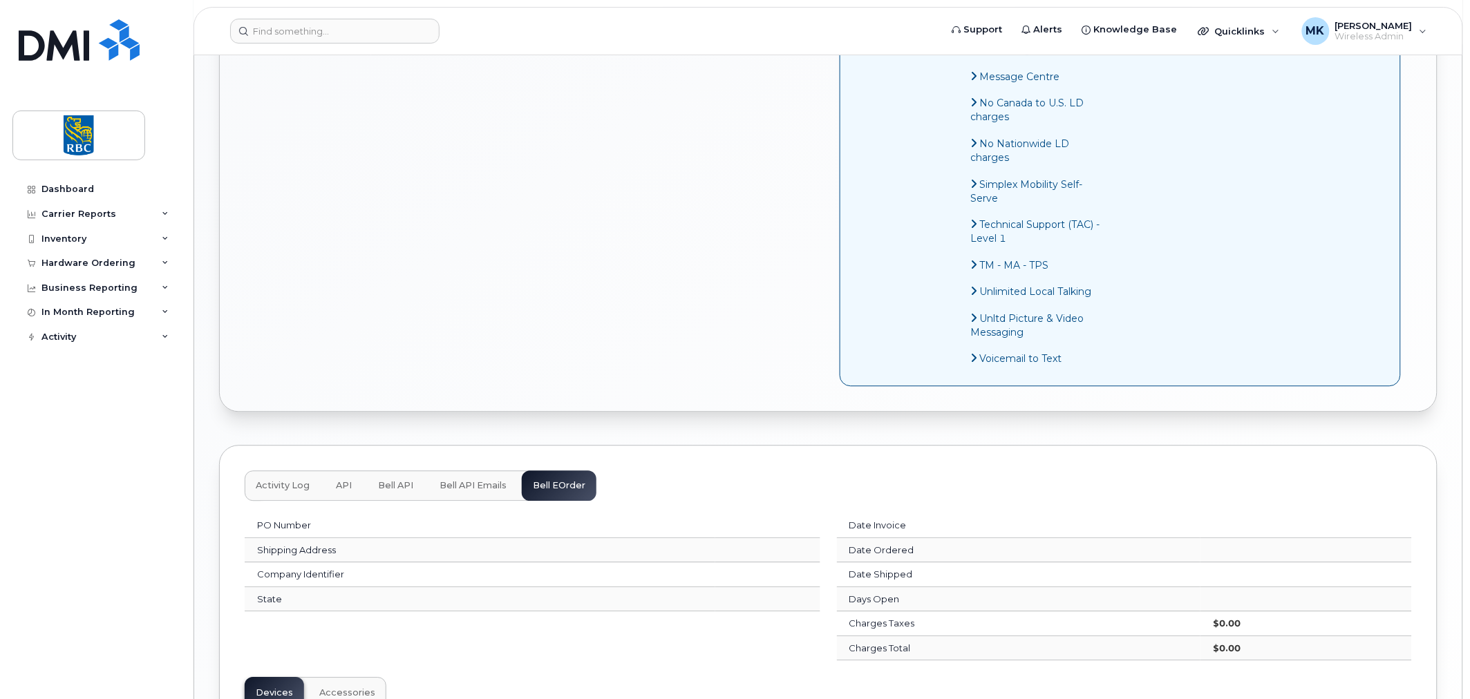
scroll to position [902, 0]
